Goal: Task Accomplishment & Management: Understand process/instructions

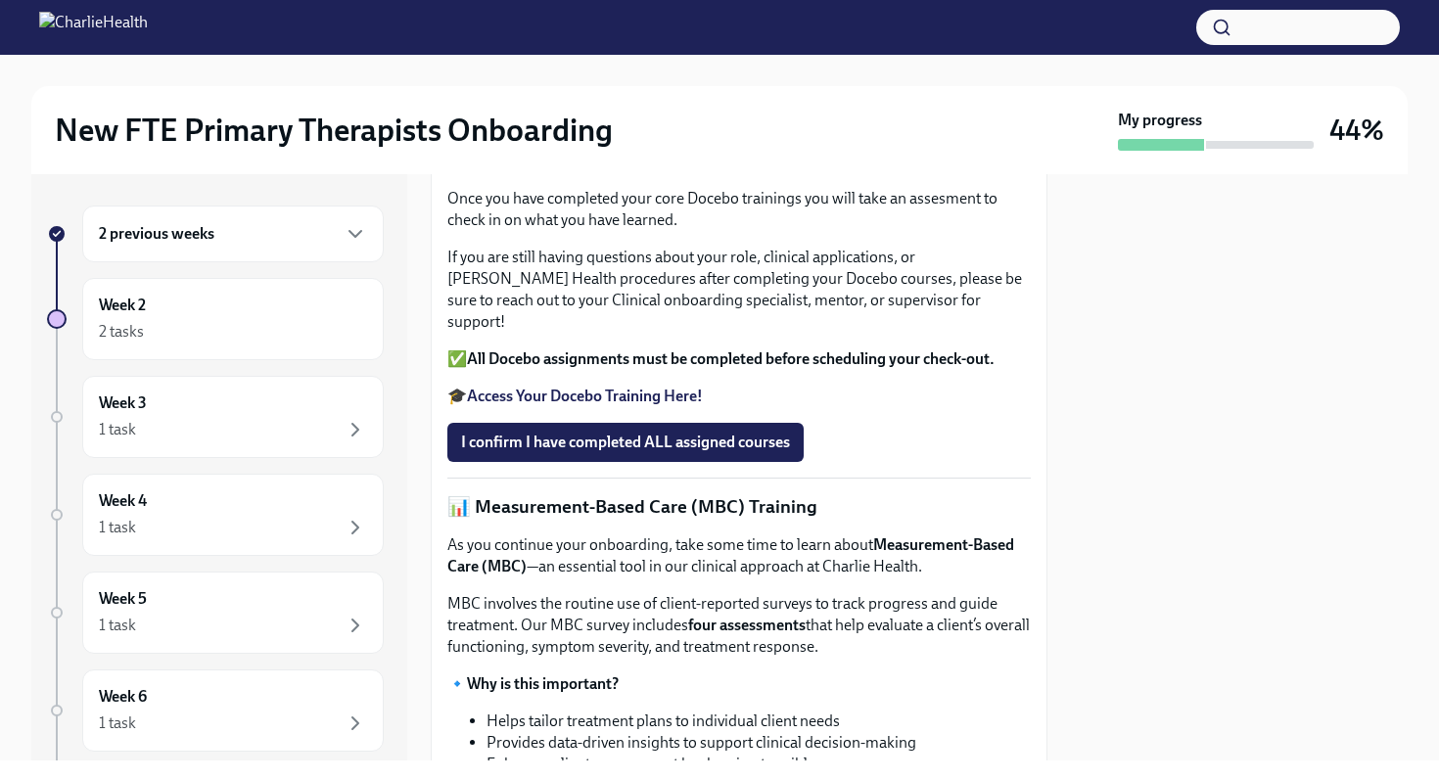
scroll to position [633, 0]
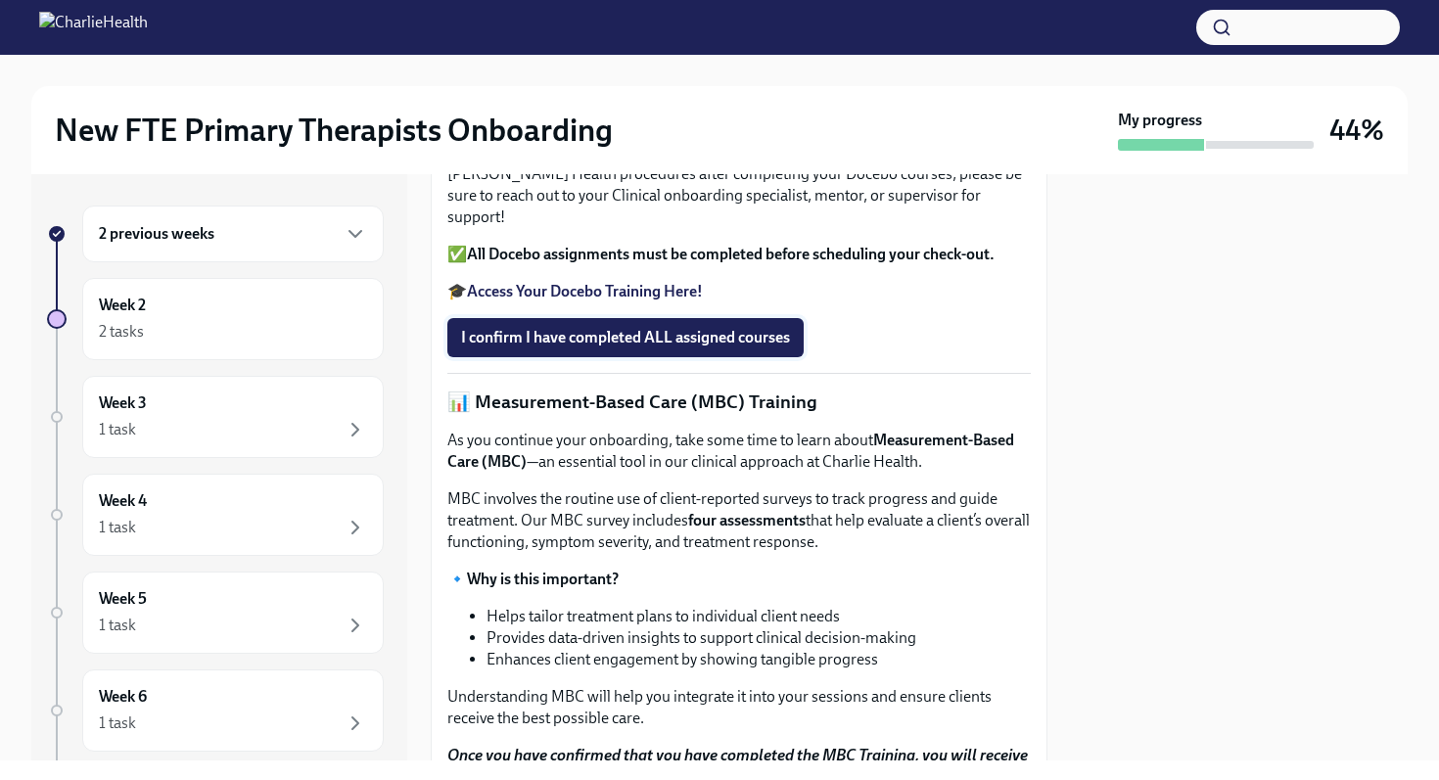
click at [634, 348] on span "I confirm I have completed ALL assigned courses" at bounding box center [625, 338] width 329 height 20
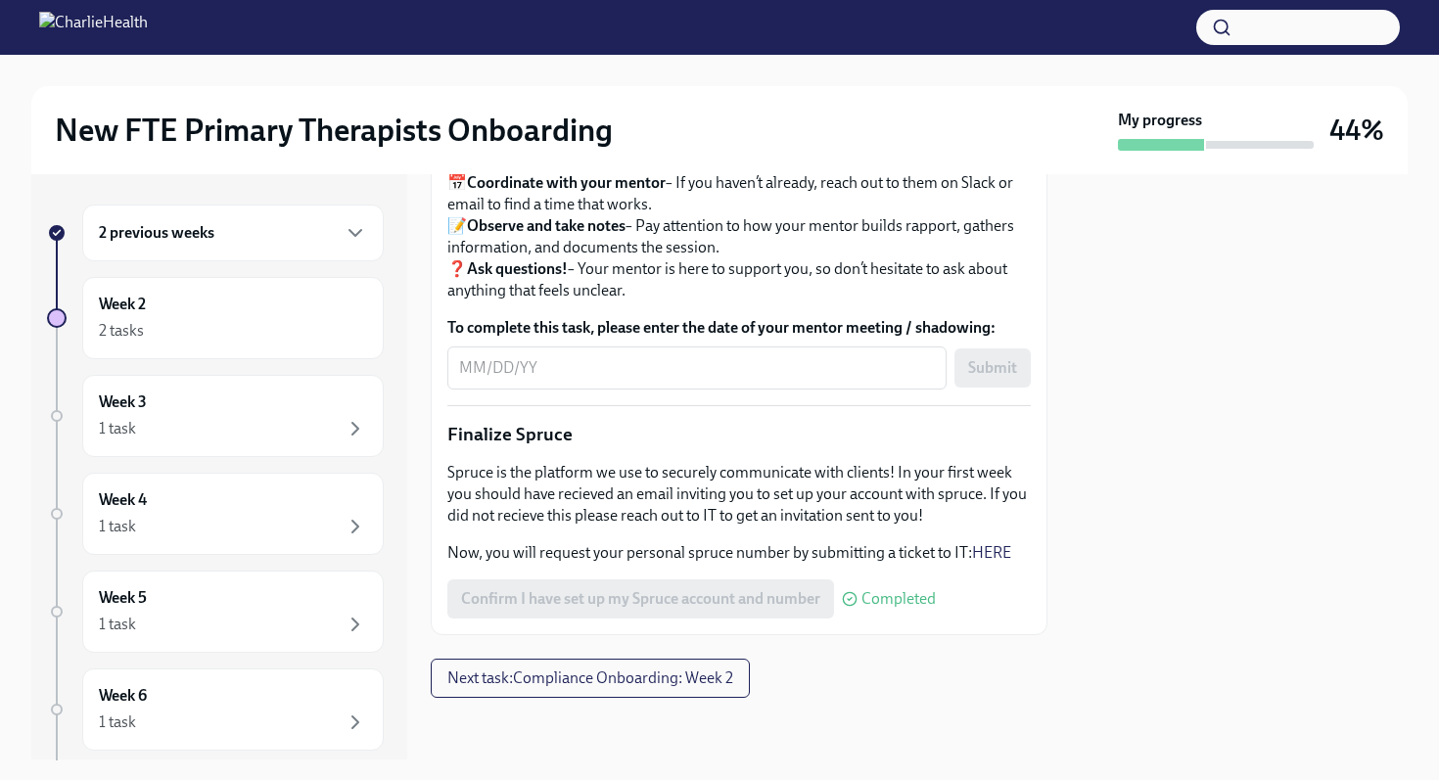
scroll to position [0, 0]
click at [178, 403] on div "Week 3 1 task" at bounding box center [233, 417] width 268 height 49
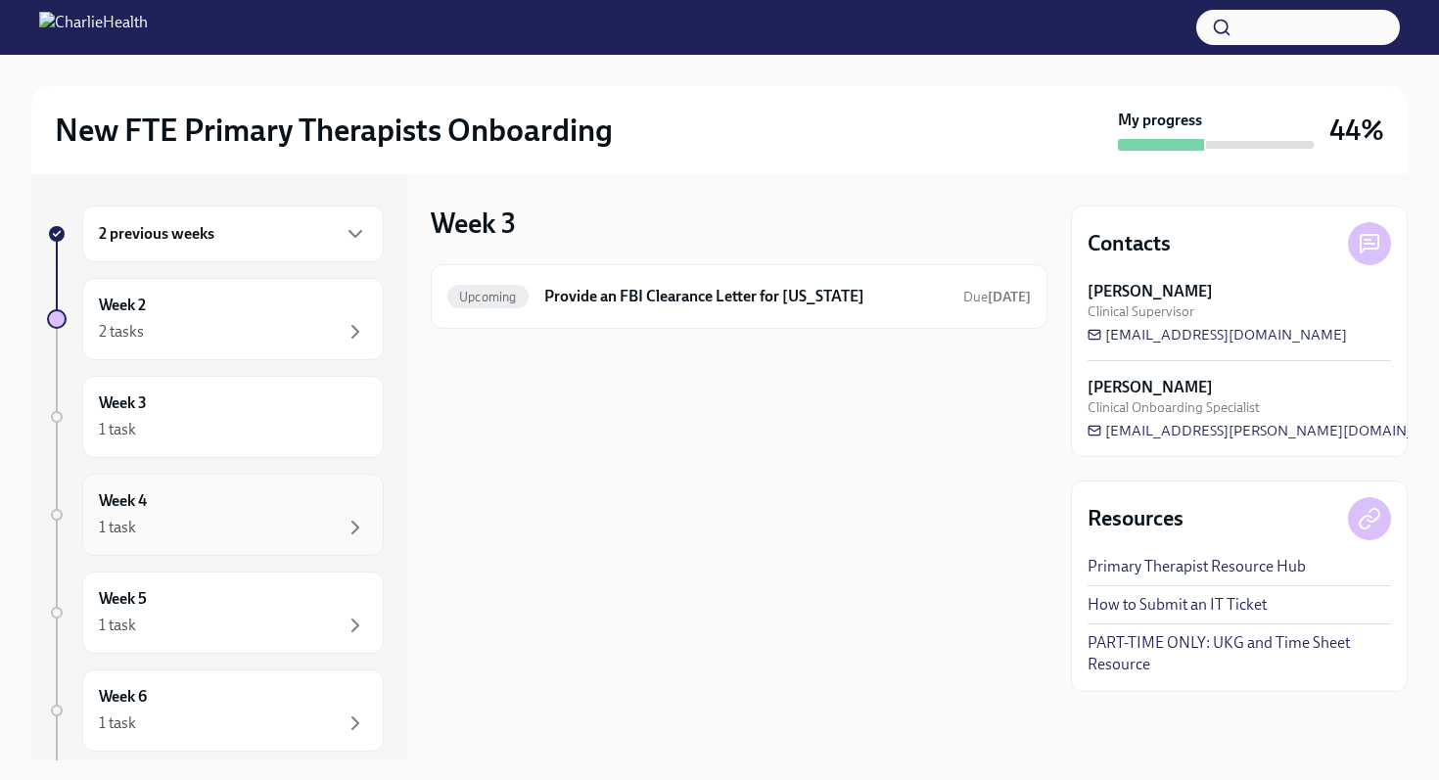
click at [198, 534] on div "1 task" at bounding box center [233, 527] width 268 height 23
click at [196, 661] on div "2 previous weeks Week 2 2 tasks Week 3 1 task Week 4 1 task Week 5 1 task Week …" at bounding box center [215, 537] width 337 height 662
click at [195, 639] on div "Week 5 1 task" at bounding box center [233, 613] width 302 height 82
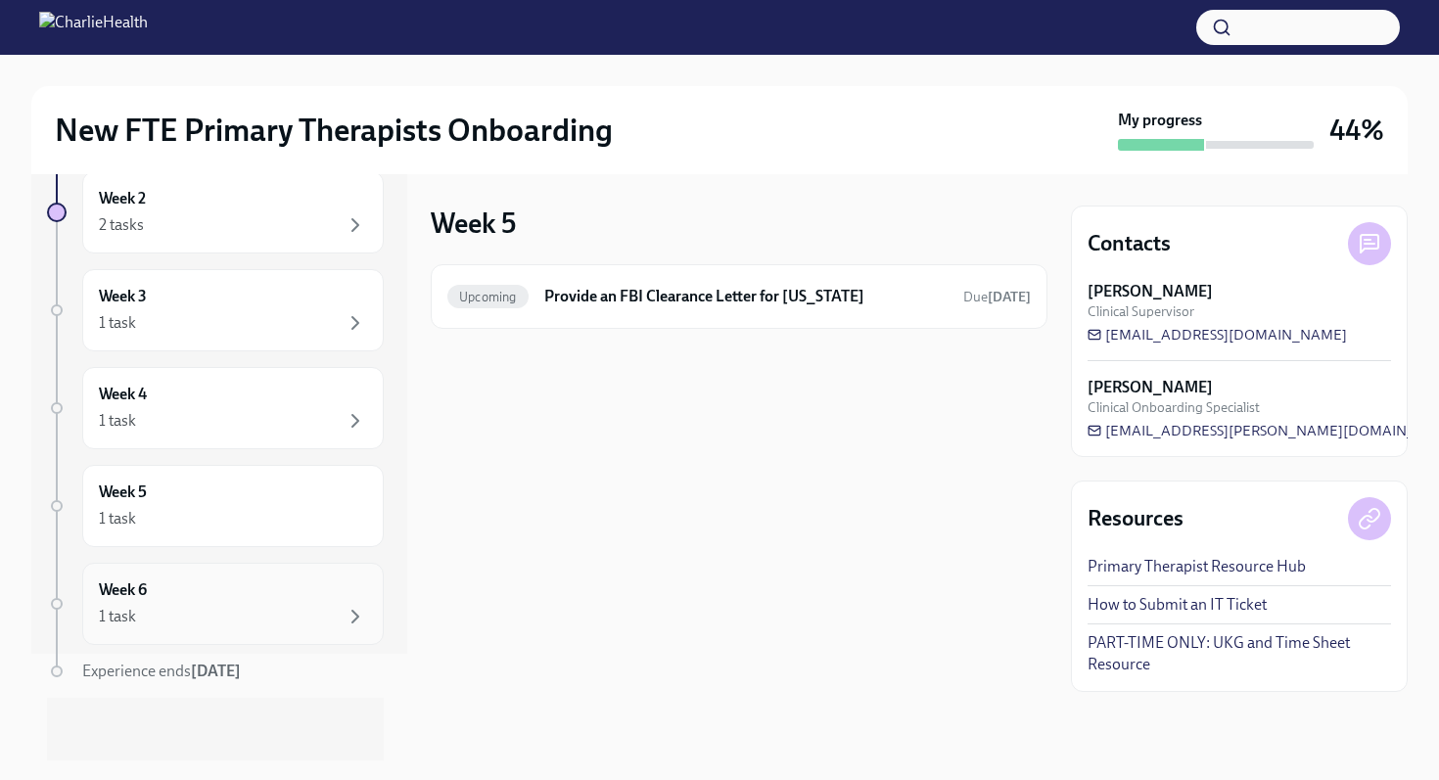
click at [182, 602] on div "Week 6 1 task" at bounding box center [233, 604] width 268 height 49
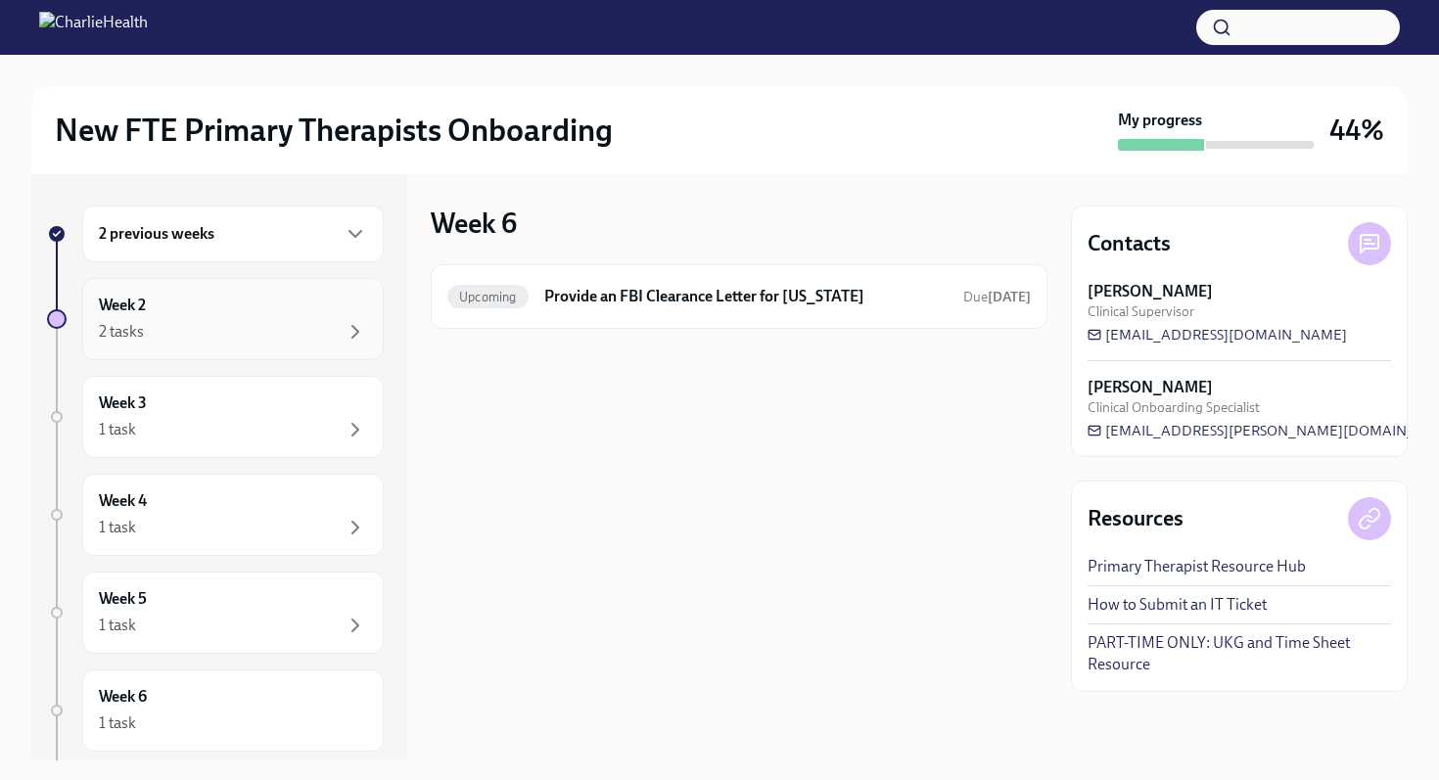
click at [190, 311] on div "Week 2 2 tasks" at bounding box center [233, 319] width 268 height 49
click at [628, 305] on h6 "Clinical Onboarding: Week 2" at bounding box center [733, 297] width 429 height 22
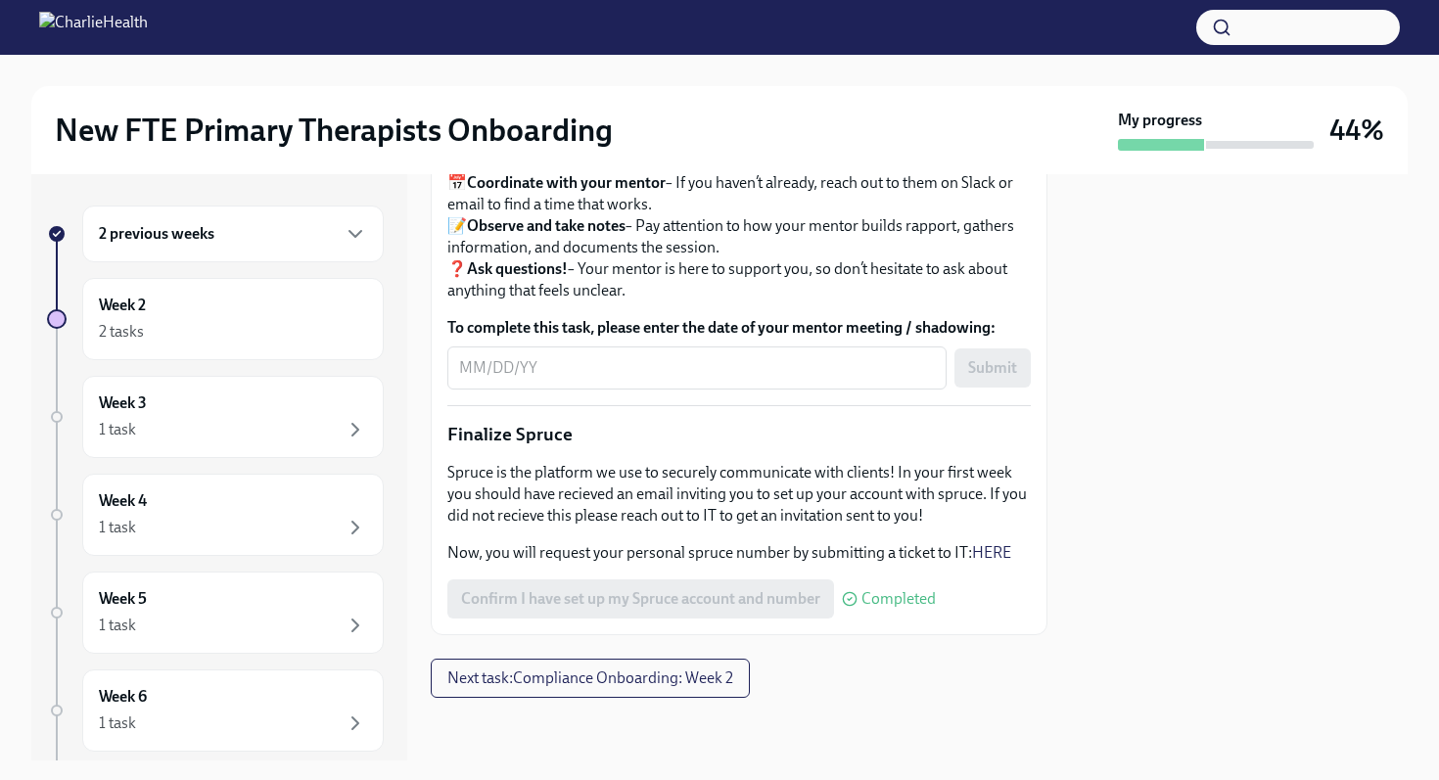
scroll to position [2331, 0]
click at [630, 690] on button "Next task : Compliance Onboarding: Week 2" at bounding box center [590, 678] width 319 height 39
